Goal: Task Accomplishment & Management: Manage account settings

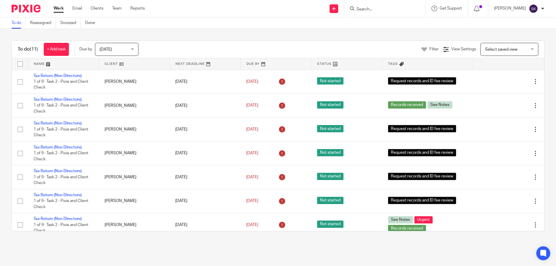
scroll to position [101, 0]
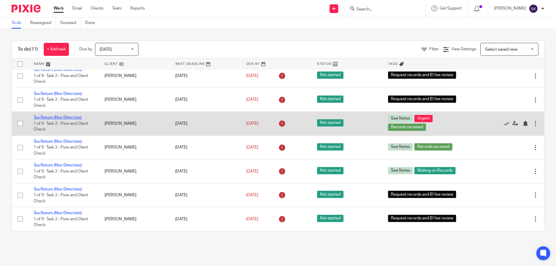
click at [68, 116] on link "Tax Return (Non Directors)" at bounding box center [58, 118] width 48 height 4
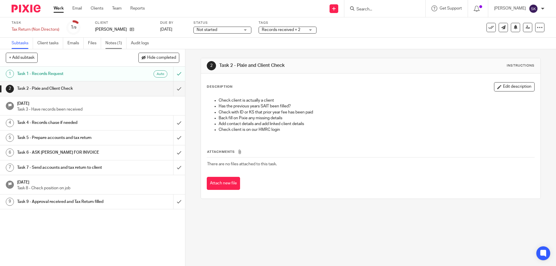
click at [116, 46] on link "Notes (1)" at bounding box center [115, 43] width 21 height 11
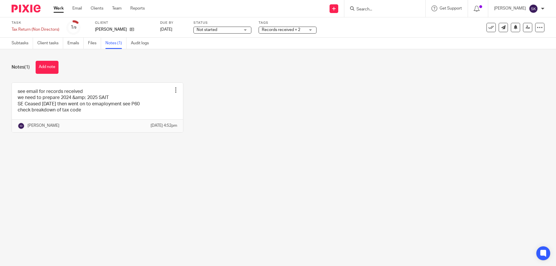
click at [306, 29] on div "Records received + 2" at bounding box center [288, 30] width 58 height 7
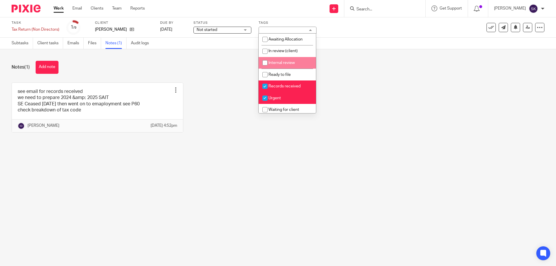
click at [299, 61] on li "Internal review" at bounding box center [287, 63] width 57 height 12
checkbox input "true"
click at [357, 122] on div "see email for records received we need to prepare 2024 &amp; 2025 SAIT SE Cease…" at bounding box center [274, 112] width 542 height 59
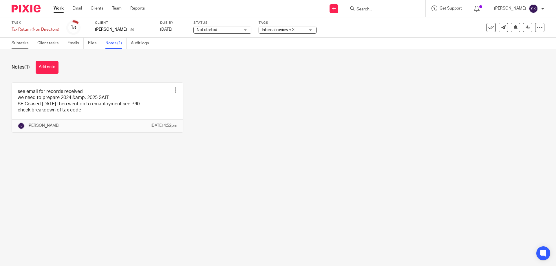
click at [20, 44] on link "Subtasks" at bounding box center [22, 43] width 21 height 11
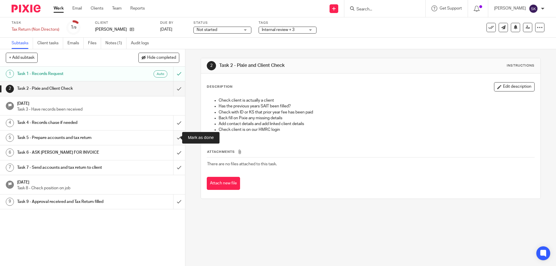
click at [176, 137] on input "submit" at bounding box center [92, 138] width 185 height 14
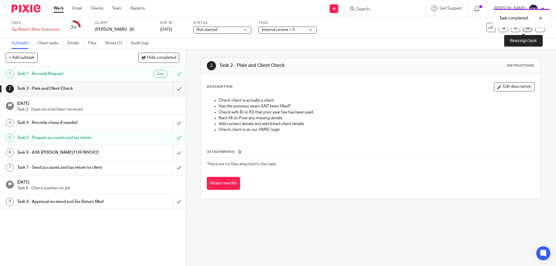
click at [523, 31] on link at bounding box center [527, 27] width 9 height 9
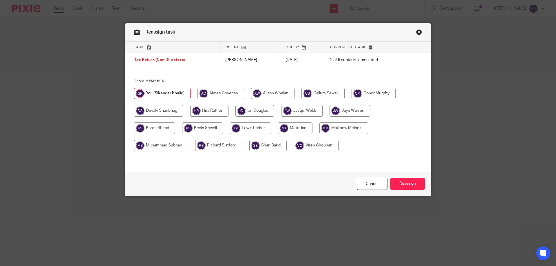
click at [259, 112] on input "radio" at bounding box center [255, 111] width 39 height 12
radio input "true"
click at [410, 185] on input "Reassign" at bounding box center [408, 184] width 34 height 12
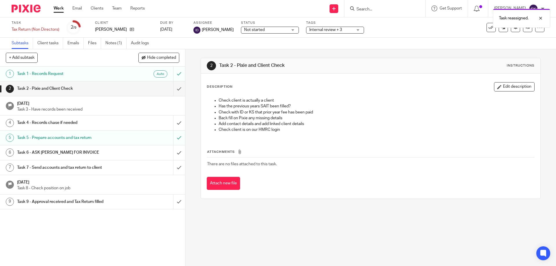
click at [55, 8] on link "Work" at bounding box center [59, 9] width 10 height 6
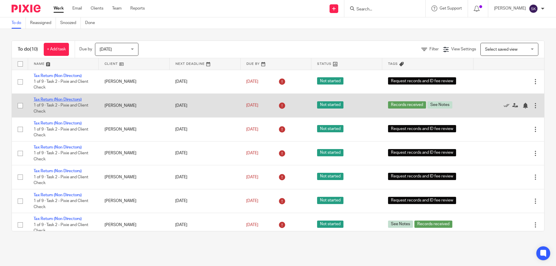
click at [66, 99] on link "Tax Return (Non Directors)" at bounding box center [58, 100] width 48 height 4
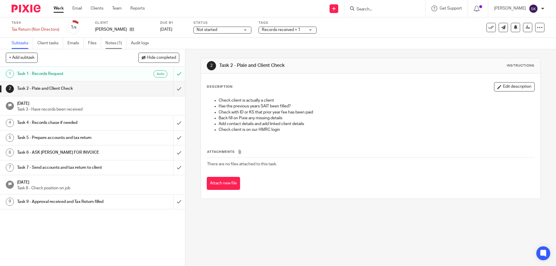
click at [116, 43] on link "Notes (1)" at bounding box center [115, 43] width 21 height 11
